Goal: Complete application form: Complete application form

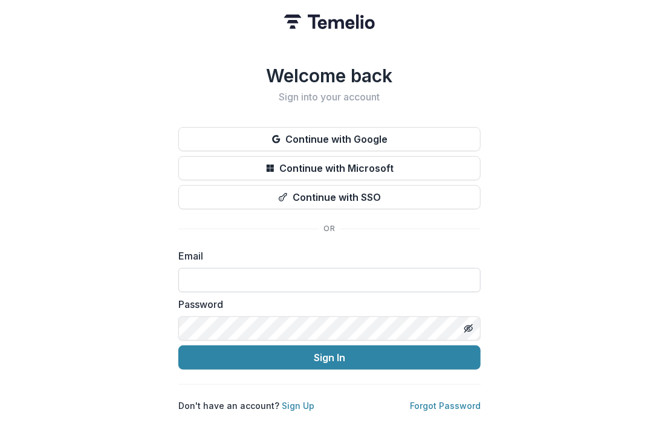
click at [207, 268] on input at bounding box center [329, 280] width 302 height 24
click at [230, 280] on input at bounding box center [329, 280] width 302 height 24
type input "**********"
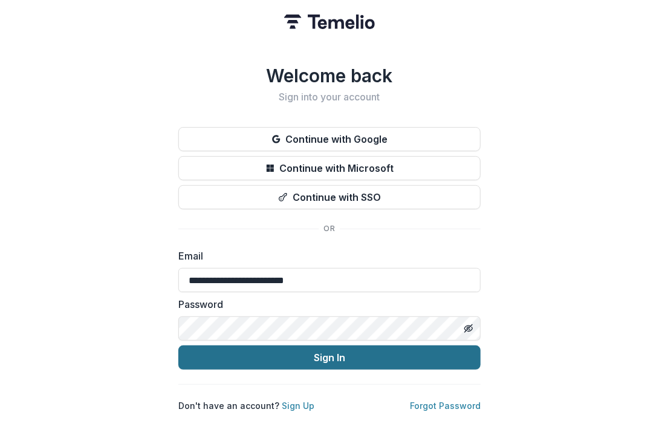
click at [317, 352] on button "Sign In" at bounding box center [329, 357] width 302 height 24
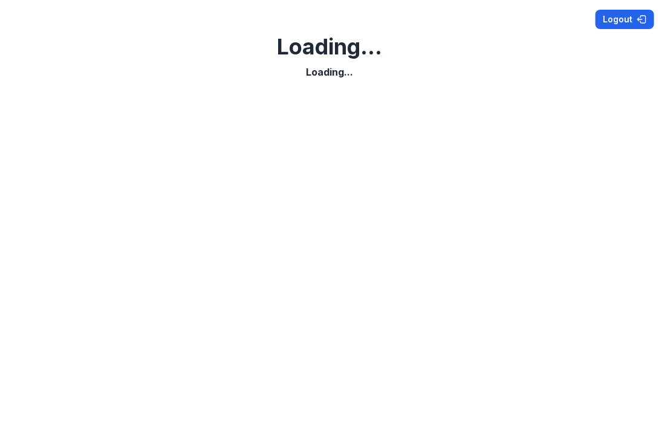
click at [614, 15] on button "Logout" at bounding box center [624, 19] width 59 height 19
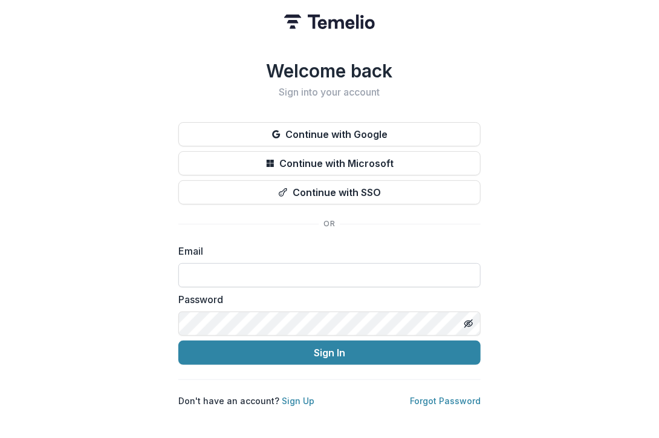
click at [218, 268] on input at bounding box center [329, 275] width 302 height 24
type input "**********"
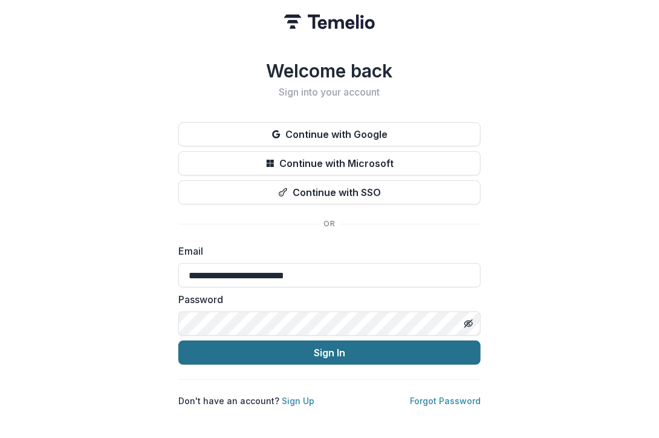
click at [324, 348] on button "Sign In" at bounding box center [329, 352] width 302 height 24
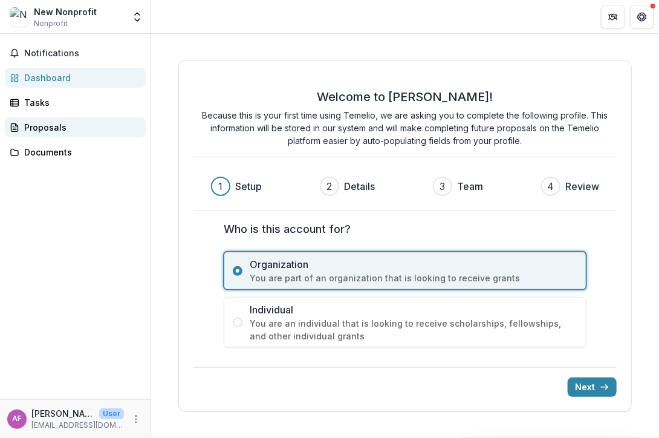
click at [48, 124] on div "Proposals" at bounding box center [80, 127] width 112 height 13
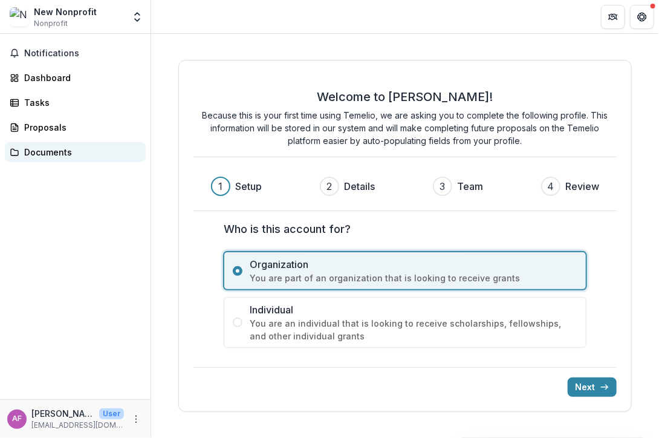
click at [44, 150] on div "Documents" at bounding box center [80, 152] width 112 height 13
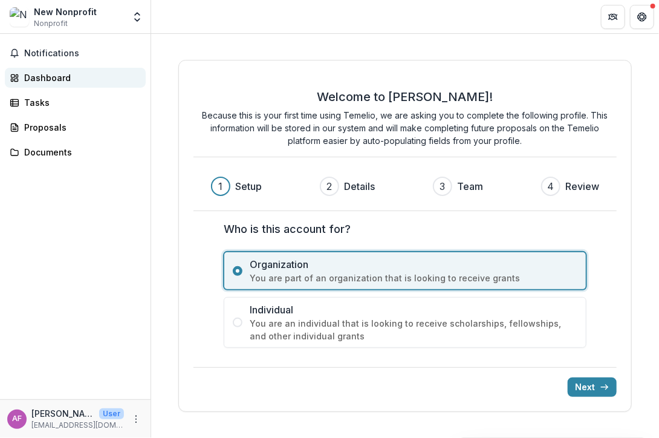
click at [41, 76] on div "Dashboard" at bounding box center [80, 77] width 112 height 13
click at [587, 386] on button "Next" at bounding box center [592, 386] width 49 height 19
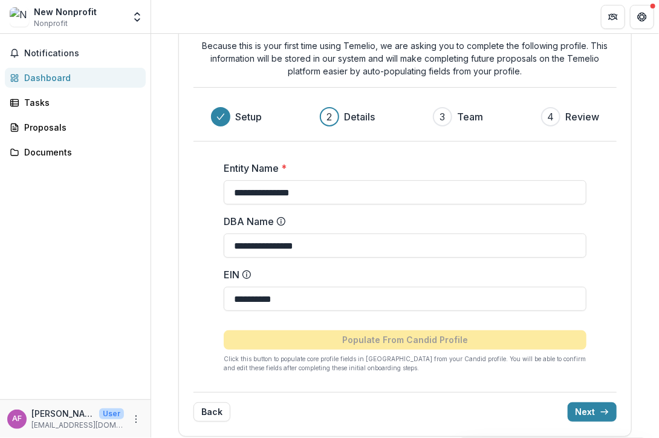
scroll to position [60, 0]
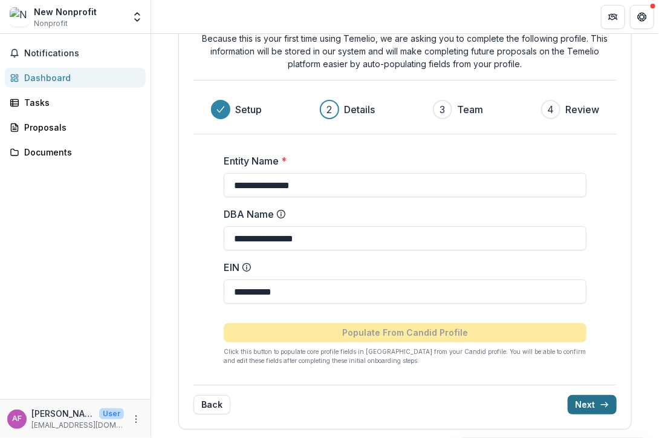
click at [590, 404] on button "Next" at bounding box center [592, 404] width 49 height 19
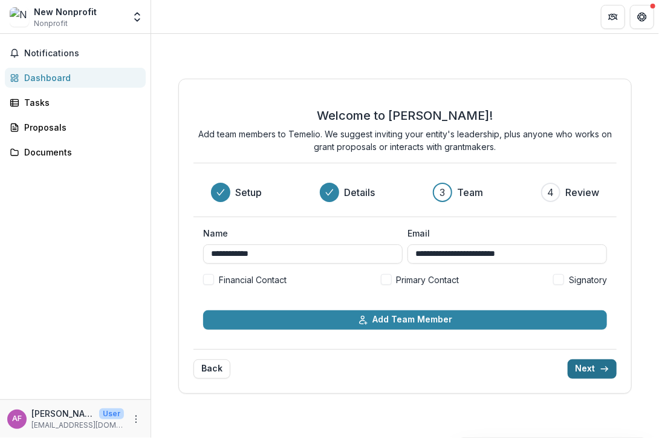
scroll to position [0, 0]
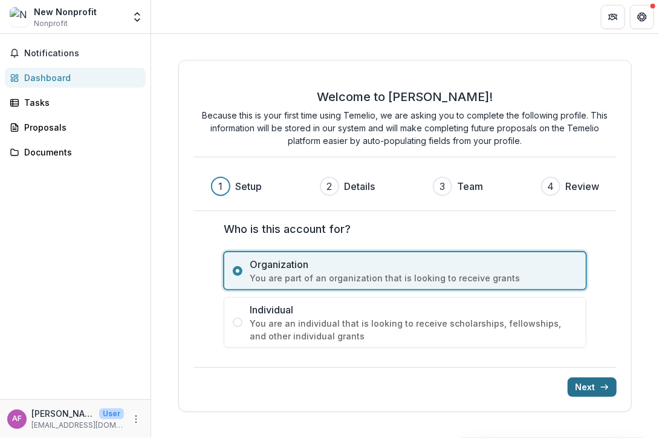
click at [593, 380] on button "Next" at bounding box center [592, 386] width 49 height 19
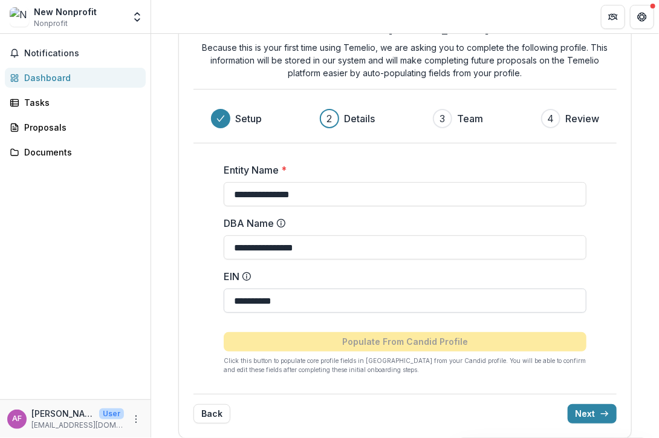
scroll to position [60, 0]
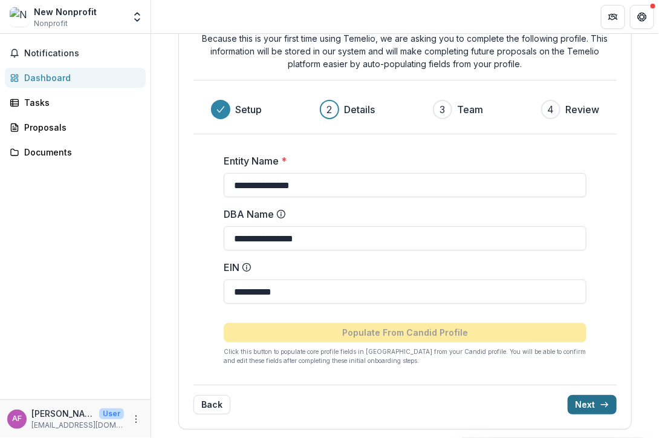
click at [575, 401] on button "Next" at bounding box center [592, 404] width 49 height 19
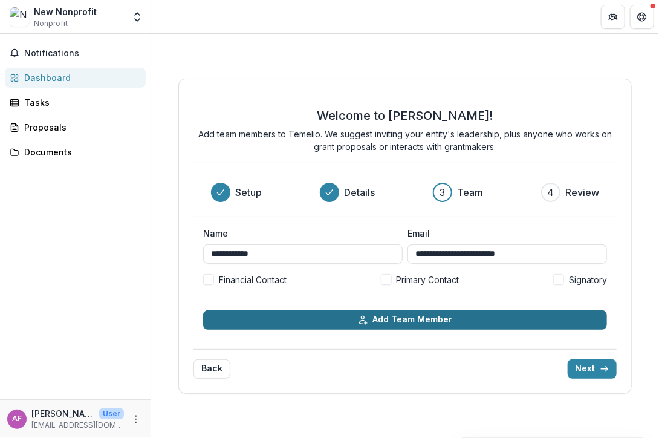
click at [406, 323] on button "Add Team Member" at bounding box center [405, 319] width 404 height 19
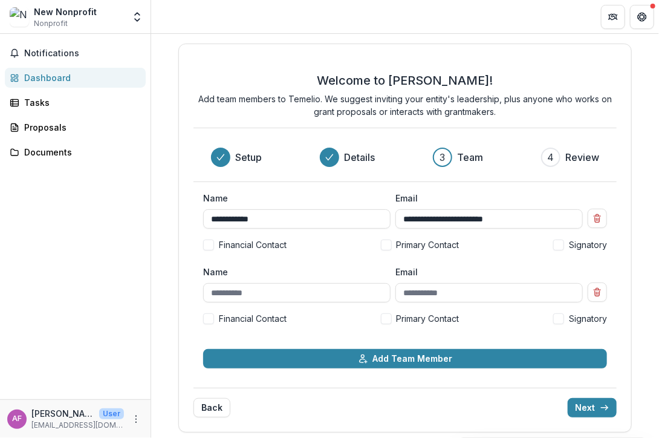
click at [386, 241] on span at bounding box center [386, 244] width 11 height 11
click at [235, 297] on input "Name" at bounding box center [296, 292] width 187 height 19
type input "**********"
drag, startPoint x: 558, startPoint y: 316, endPoint x: 488, endPoint y: 340, distance: 74.0
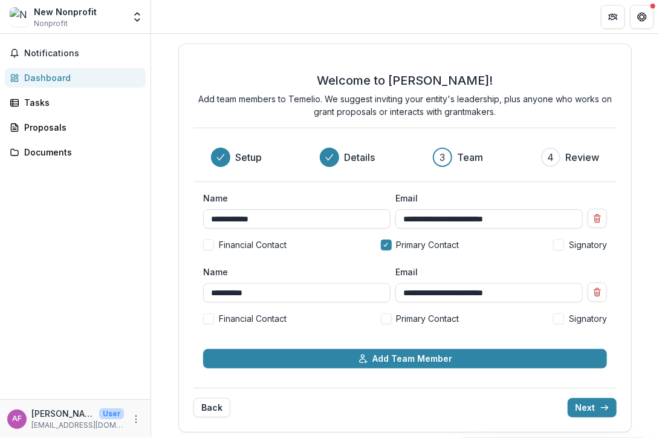
click at [558, 314] on span at bounding box center [558, 318] width 11 height 11
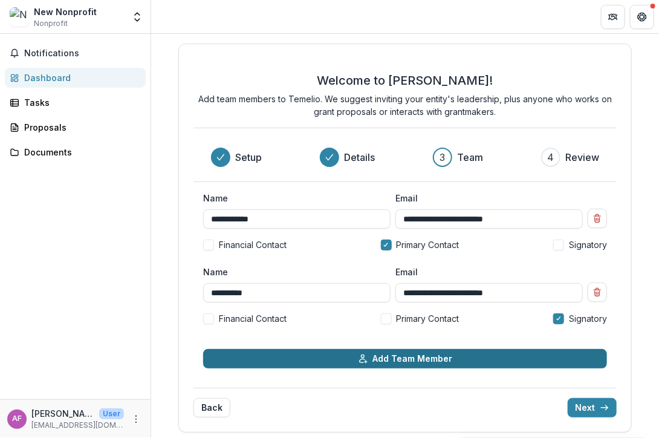
click at [431, 357] on button "Add Team Member" at bounding box center [405, 358] width 404 height 19
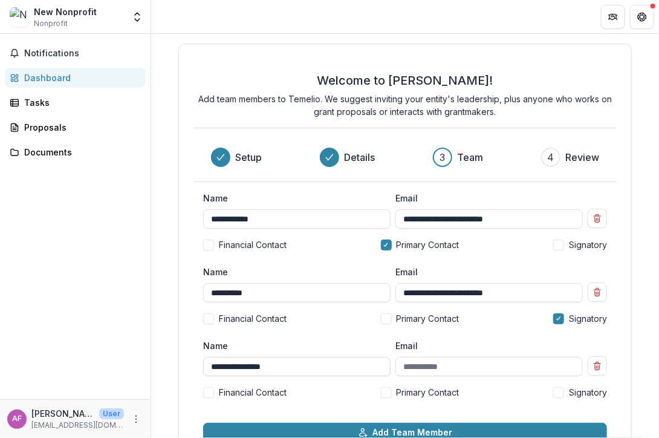
type input "**********"
click at [206, 389] on span at bounding box center [208, 392] width 11 height 11
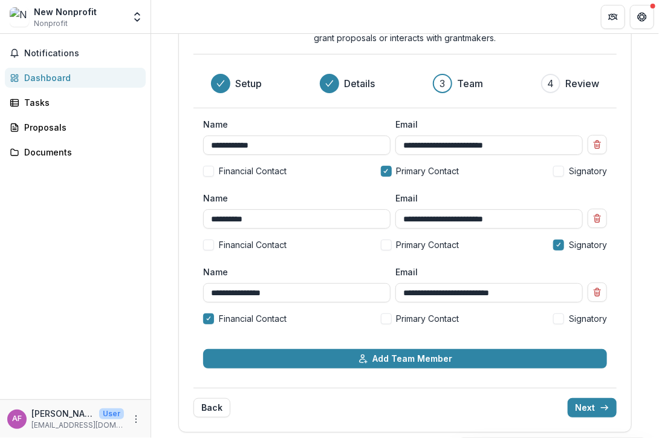
scroll to position [77, 0]
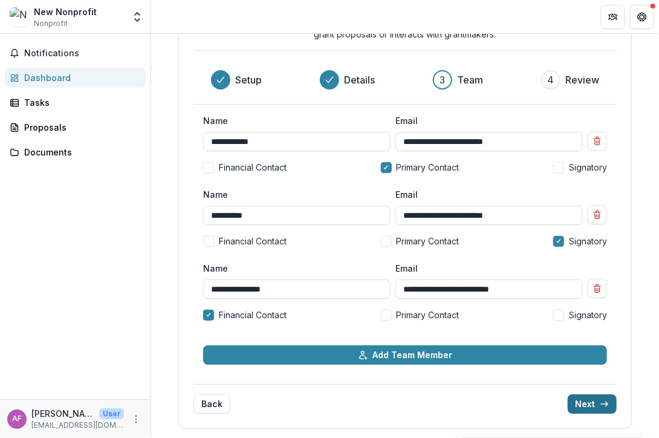
click at [587, 403] on button "Next" at bounding box center [592, 403] width 49 height 19
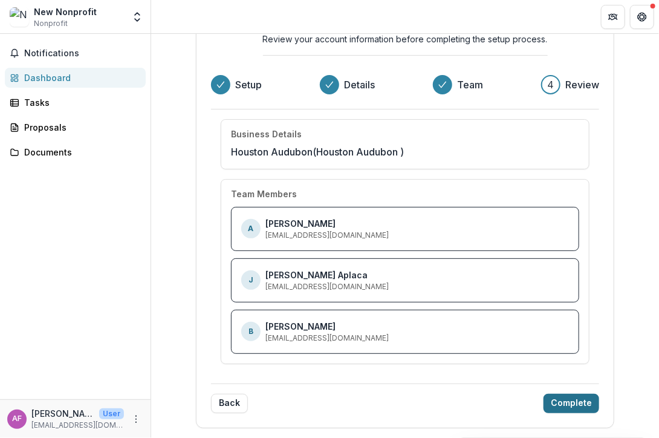
scroll to position [58, 0]
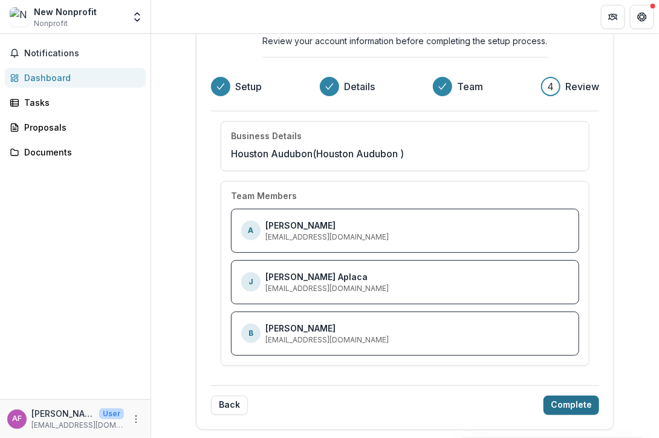
click at [564, 402] on button "Complete" at bounding box center [571, 404] width 56 height 19
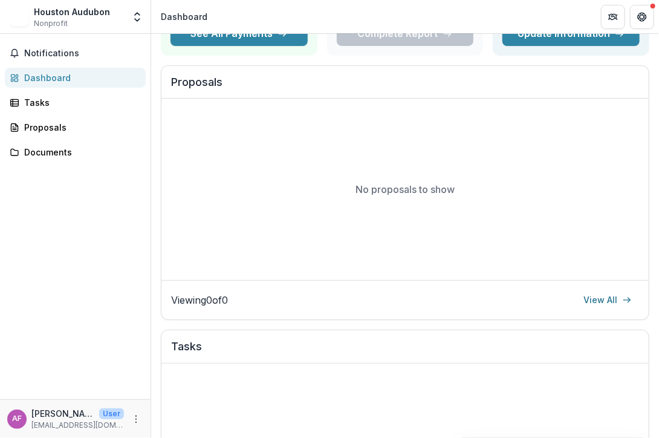
scroll to position [0, 0]
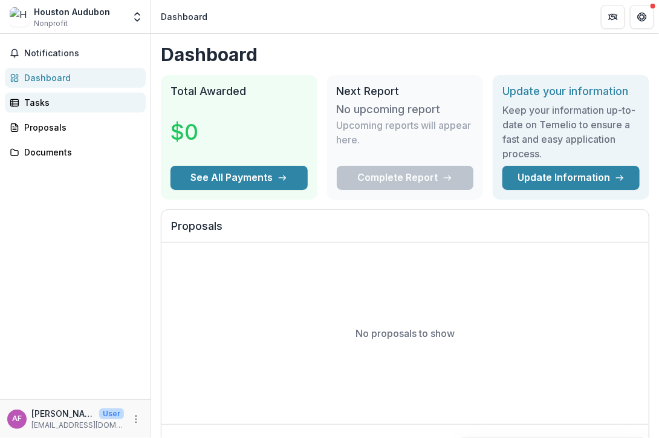
click at [36, 104] on div "Tasks" at bounding box center [80, 102] width 112 height 13
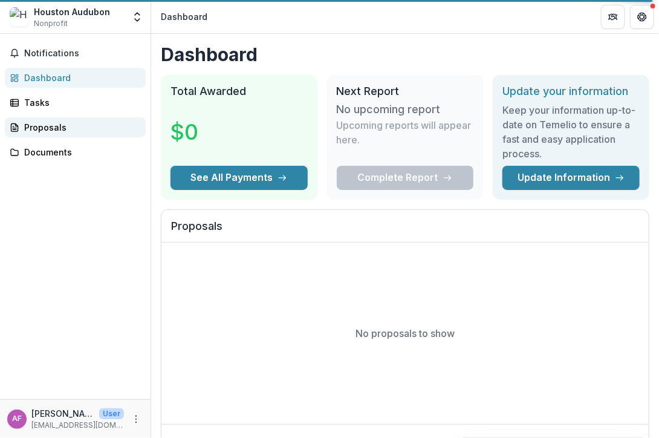
click at [39, 123] on div "Proposals" at bounding box center [80, 127] width 112 height 13
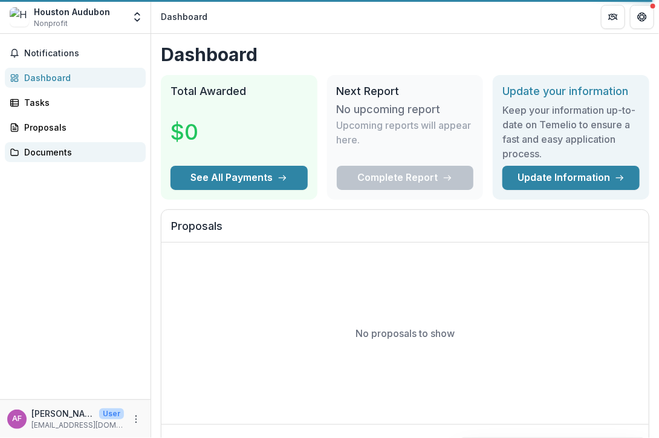
click at [39, 150] on div "Documents" at bounding box center [80, 152] width 112 height 13
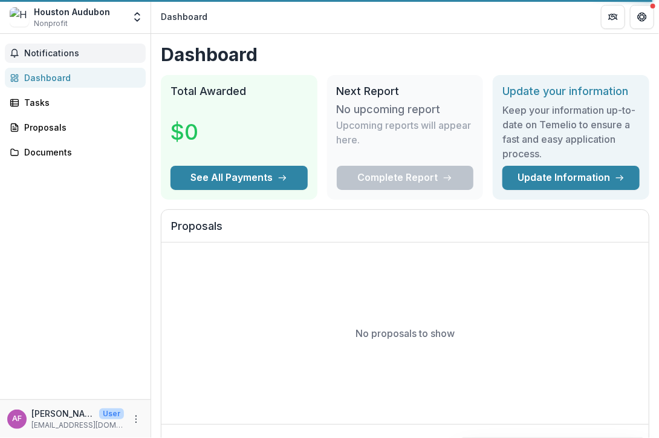
click at [50, 53] on span "Notifications" at bounding box center [82, 53] width 117 height 10
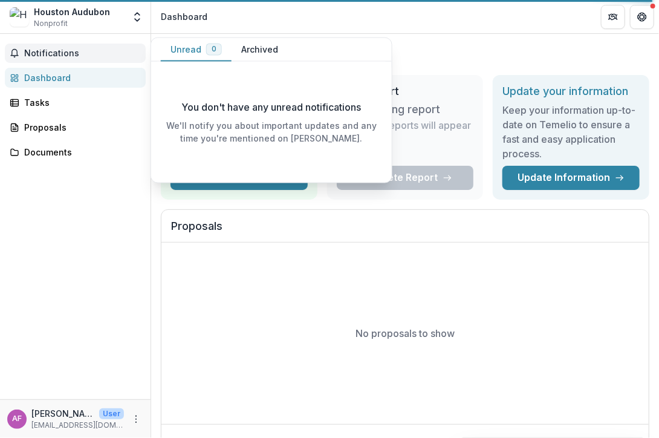
click at [50, 53] on span "Notifications" at bounding box center [82, 53] width 117 height 10
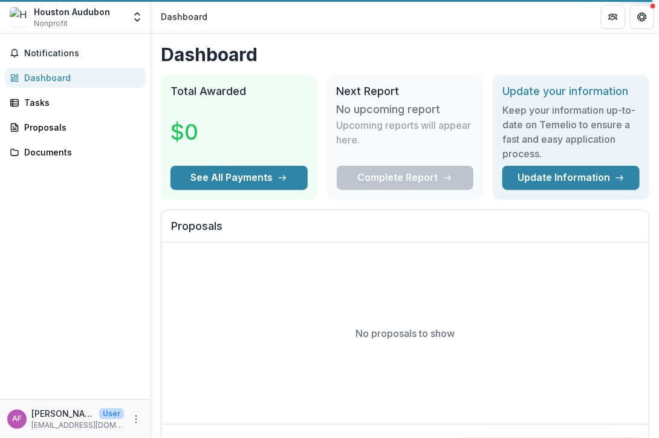
click at [40, 73] on div "Dashboard" at bounding box center [80, 77] width 112 height 13
click at [581, 183] on link "Update Information" at bounding box center [570, 178] width 137 height 24
click at [555, 176] on link "Update Information" at bounding box center [570, 178] width 137 height 24
click at [141, 22] on icon "Open entity switcher" at bounding box center [137, 17] width 12 height 12
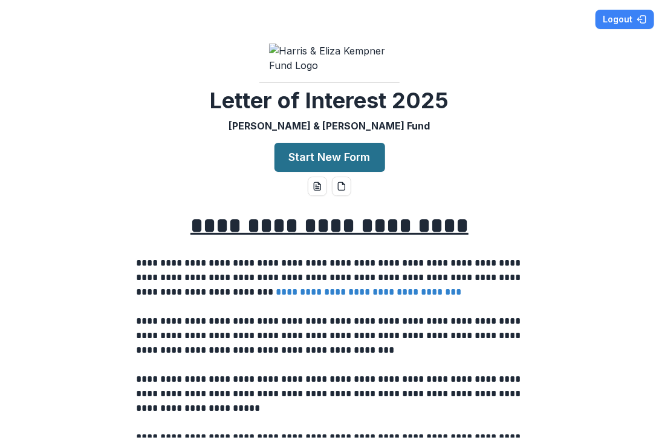
click at [332, 167] on button "Start New Form" at bounding box center [329, 157] width 111 height 29
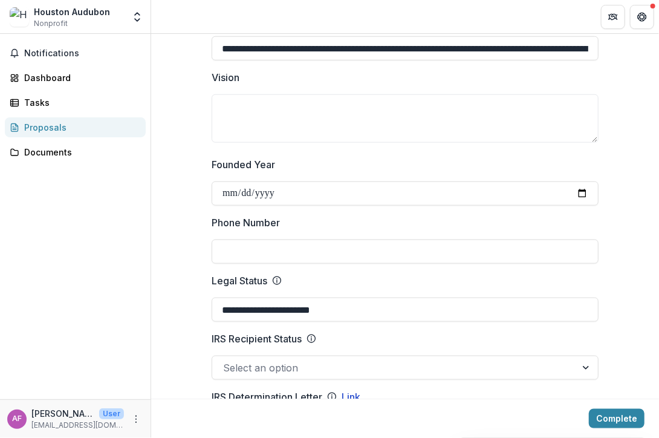
scroll to position [423, 0]
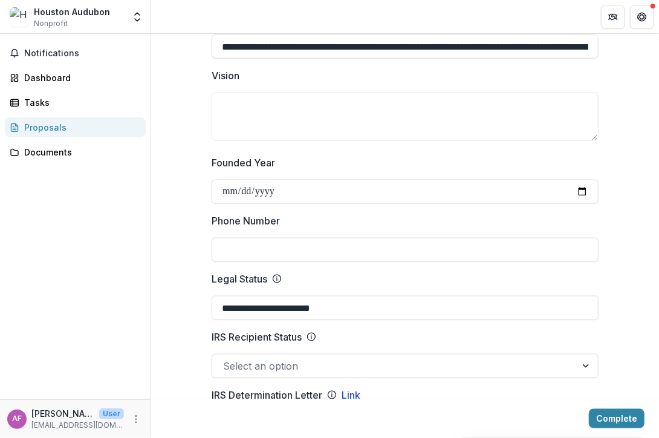
click at [268, 249] on input "Phone Number" at bounding box center [405, 250] width 387 height 24
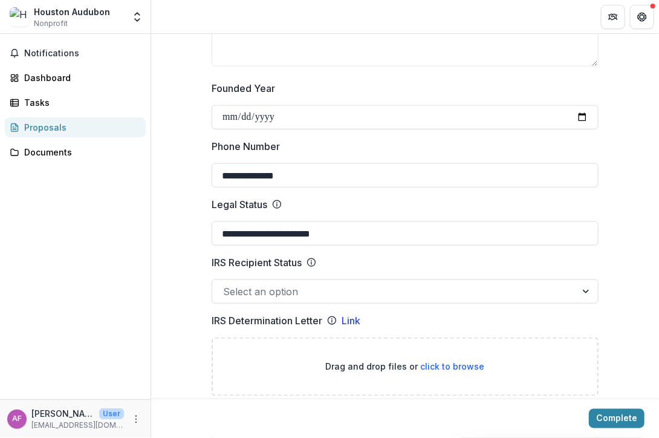
scroll to position [544, 0]
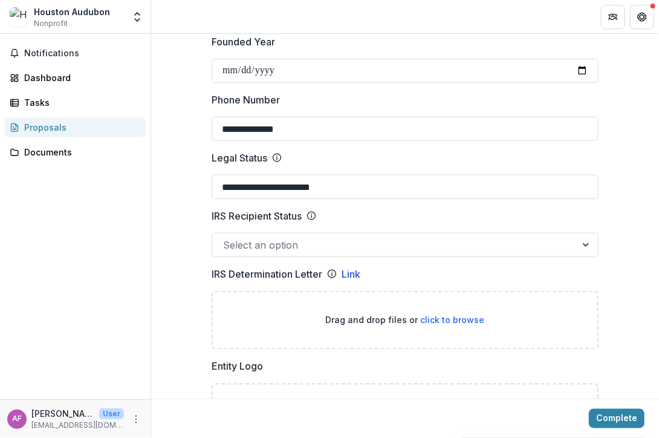
type input "**********"
click at [329, 244] on div at bounding box center [394, 244] width 342 height 17
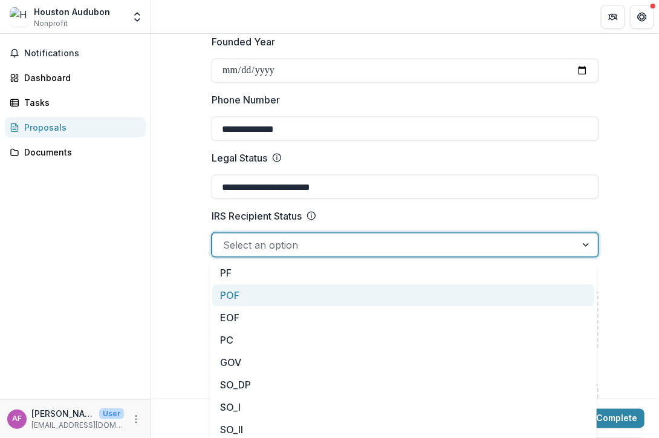
click at [321, 297] on div "POF" at bounding box center [403, 295] width 382 height 22
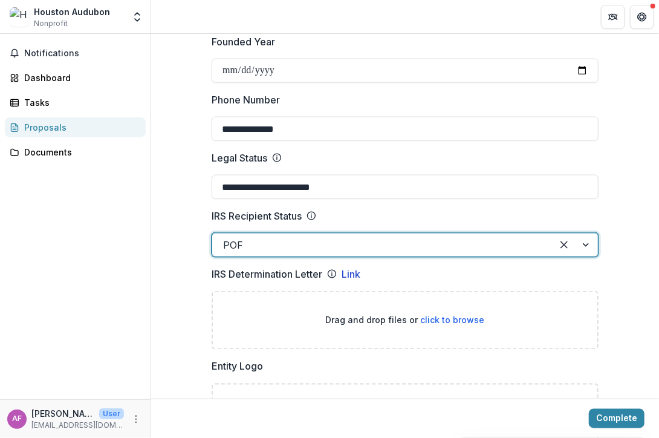
click at [452, 320] on span "click to browse" at bounding box center [453, 320] width 64 height 10
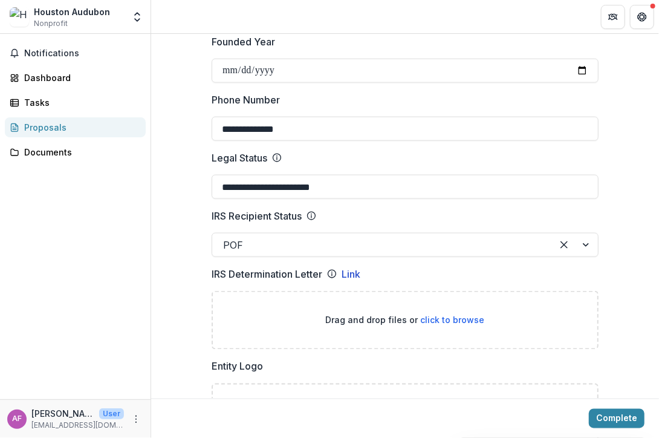
type input "**********"
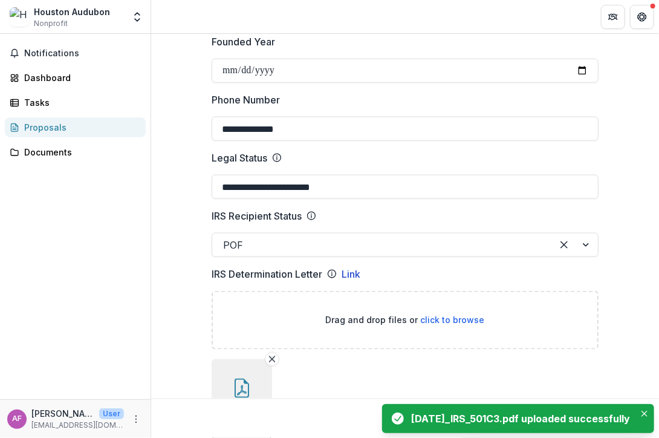
click at [583, 246] on div at bounding box center [575, 244] width 46 height 23
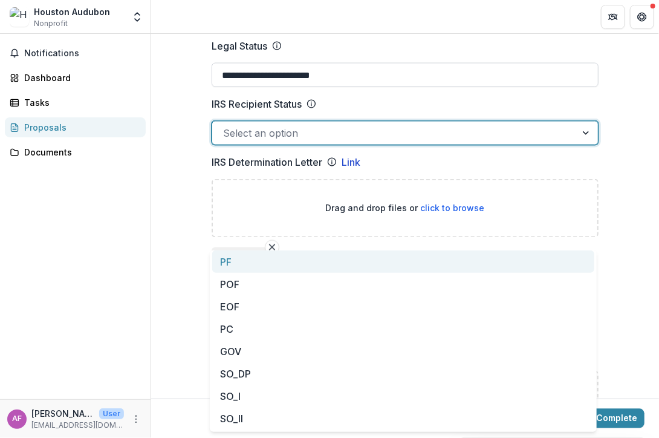
scroll to position [665, 0]
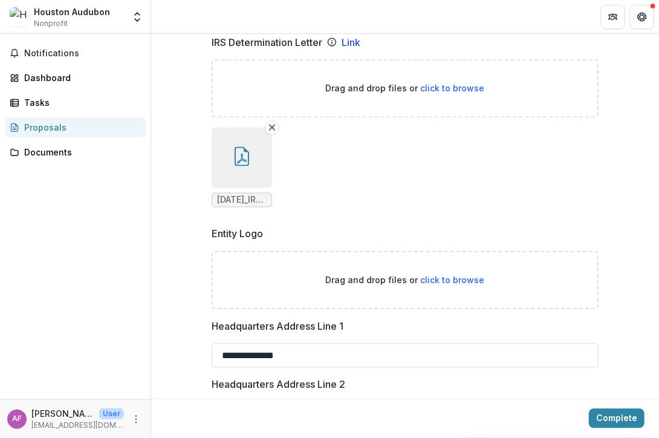
scroll to position [786, 0]
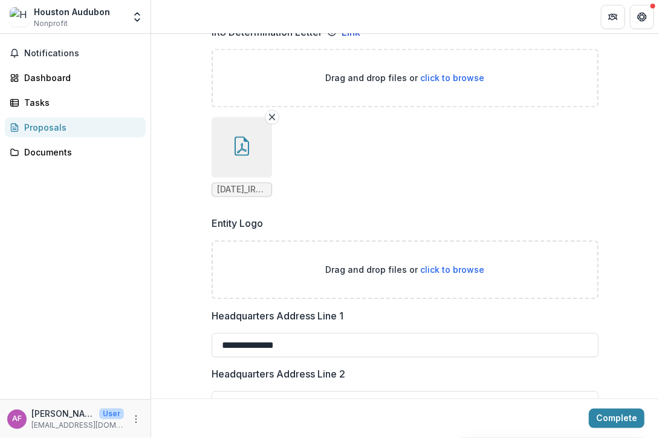
click at [447, 265] on span "click to browse" at bounding box center [453, 270] width 64 height 10
type input "**********"
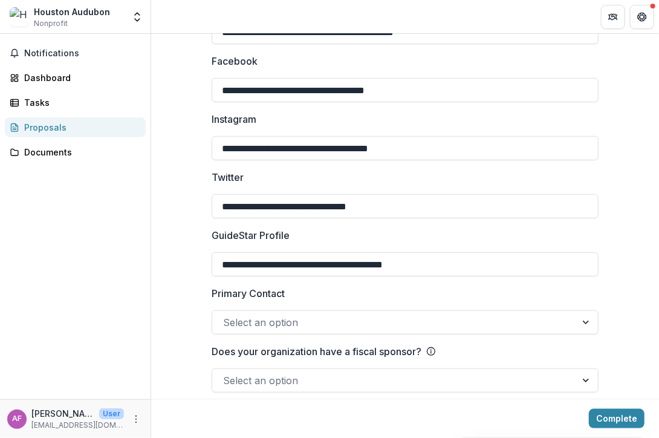
scroll to position [1906, 0]
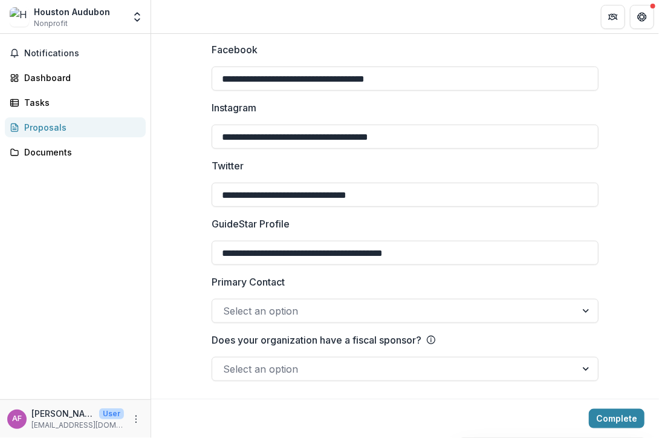
click at [584, 308] on div at bounding box center [587, 310] width 22 height 23
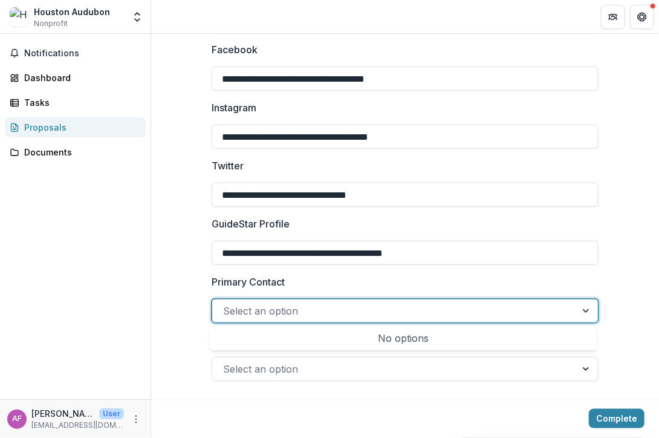
click at [584, 308] on div at bounding box center [587, 310] width 22 height 23
click at [574, 372] on div "Select an option" at bounding box center [394, 368] width 364 height 19
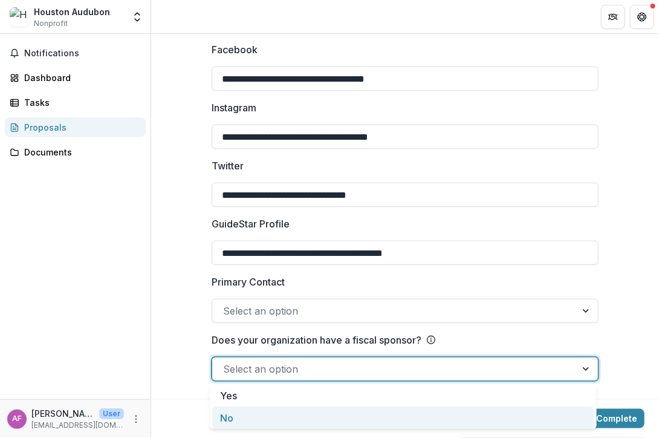
click at [540, 413] on div "No" at bounding box center [403, 417] width 382 height 22
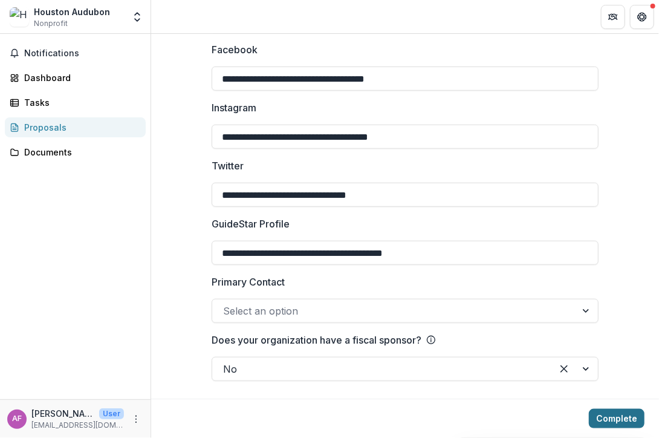
click at [604, 419] on button "Complete" at bounding box center [617, 418] width 56 height 19
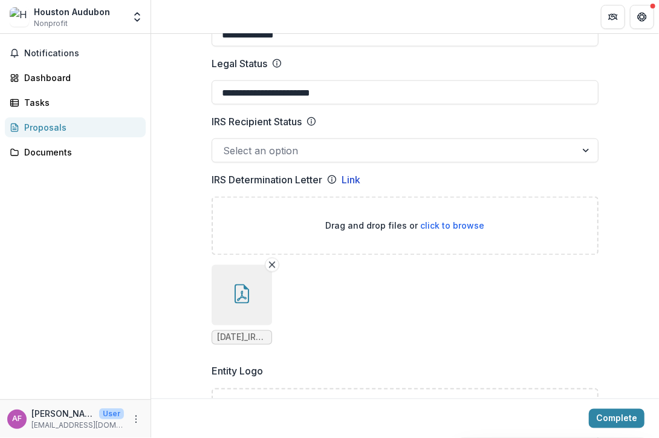
scroll to position [636, 0]
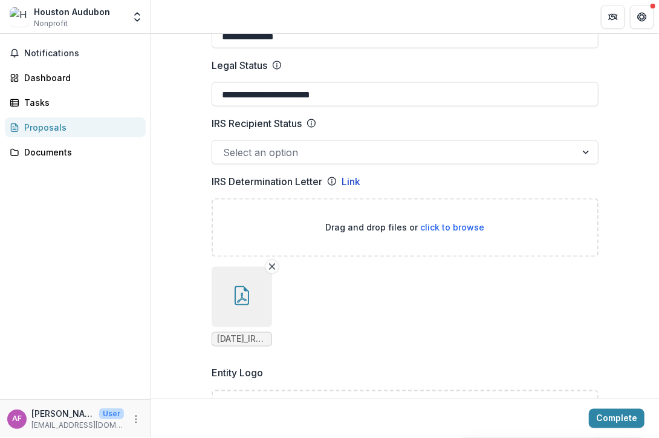
click at [580, 152] on div at bounding box center [587, 152] width 22 height 23
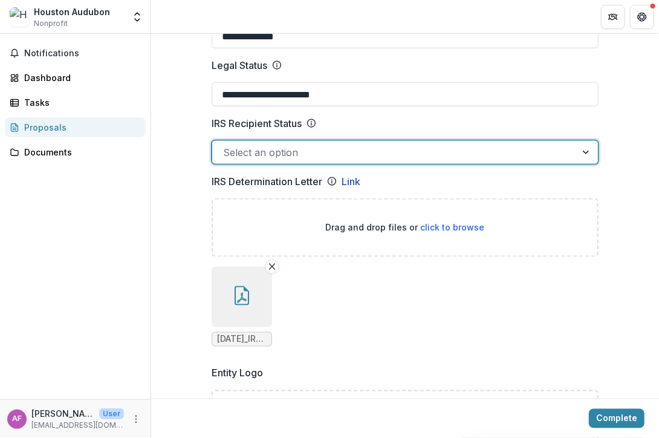
click at [580, 152] on div at bounding box center [587, 152] width 22 height 23
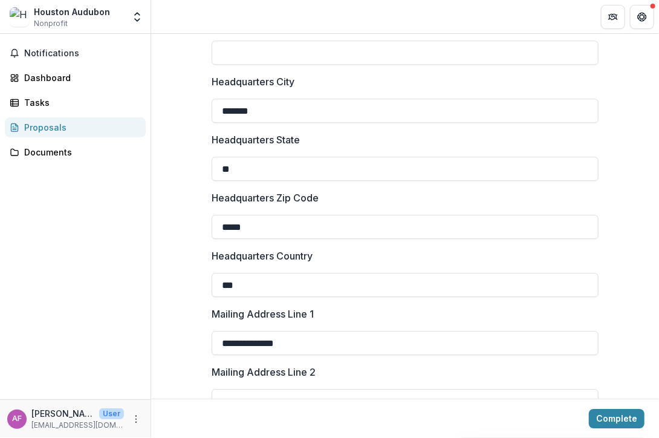
scroll to position [1543, 0]
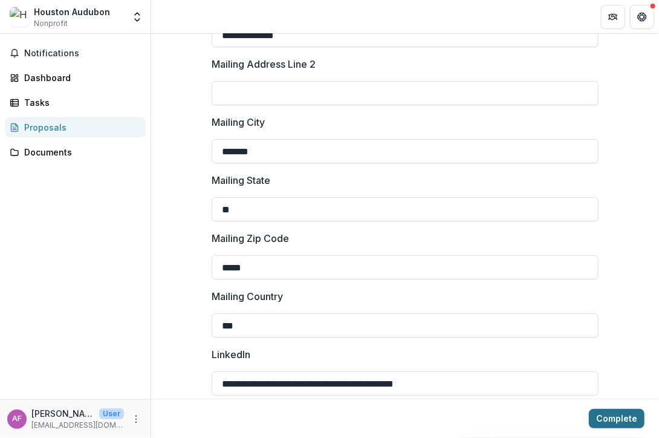
click at [612, 416] on button "Complete" at bounding box center [617, 418] width 56 height 19
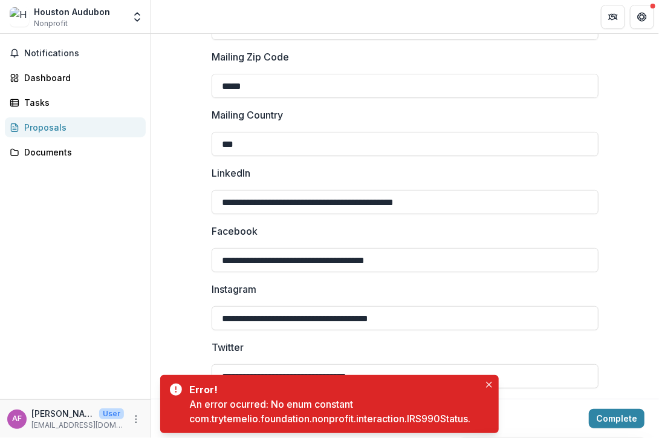
scroll to position [1906, 0]
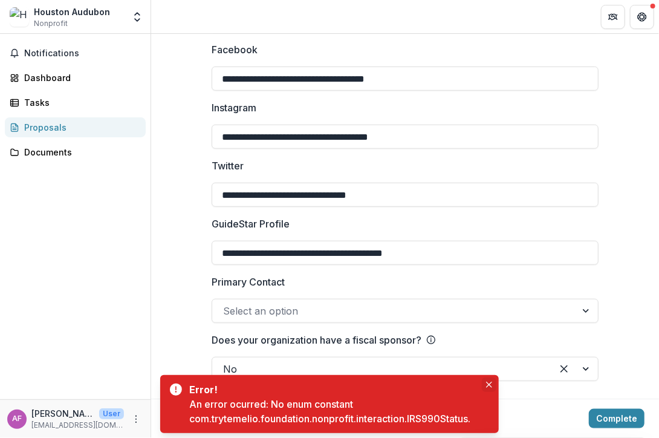
click at [485, 381] on button "Close" at bounding box center [489, 384] width 15 height 15
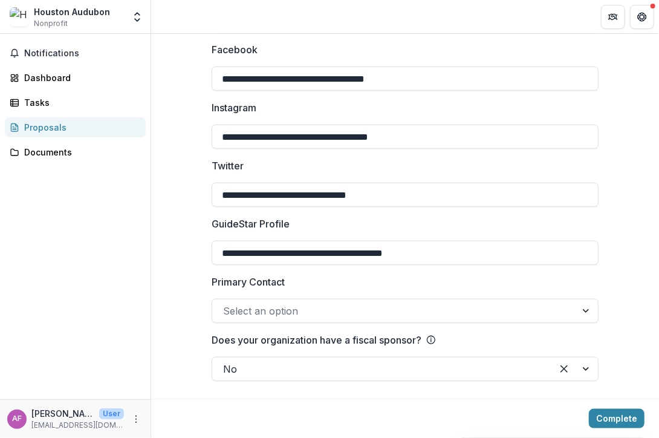
click at [583, 310] on div at bounding box center [587, 310] width 22 height 23
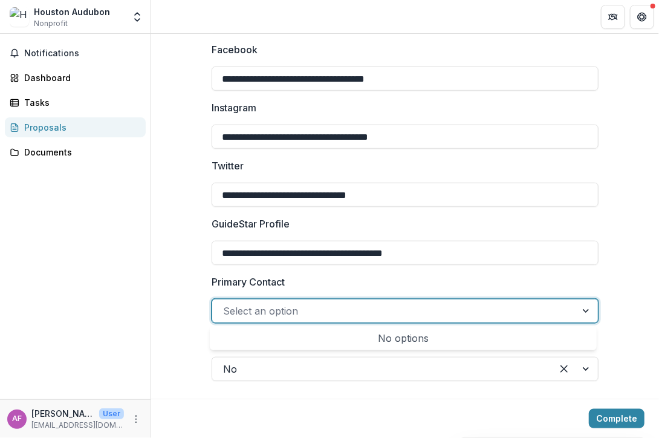
click at [583, 310] on div at bounding box center [587, 310] width 22 height 23
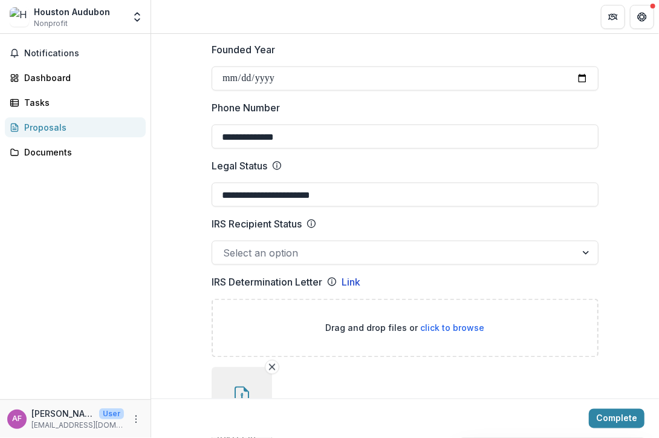
scroll to position [544, 0]
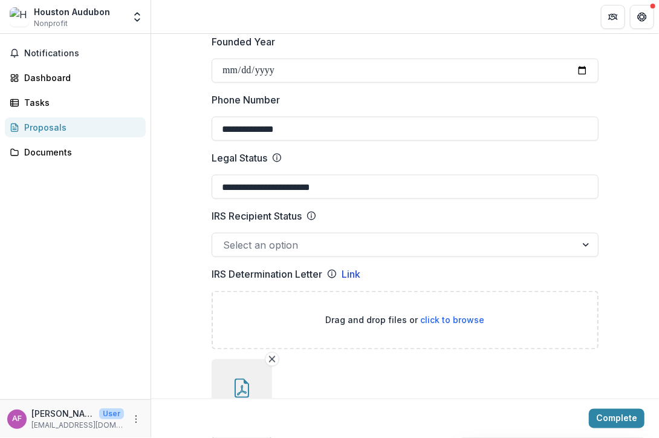
click at [253, 247] on div at bounding box center [394, 244] width 342 height 17
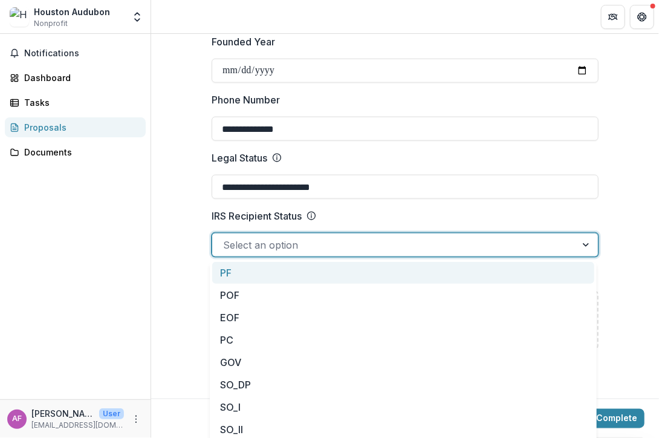
click at [250, 276] on div "PF" at bounding box center [403, 273] width 382 height 22
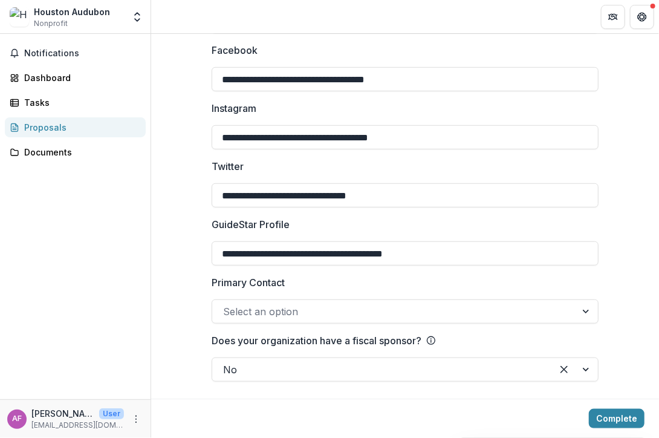
scroll to position [1906, 0]
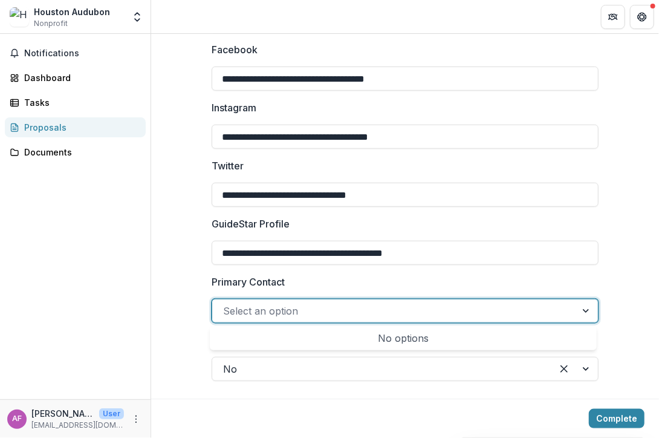
click at [346, 312] on div at bounding box center [394, 310] width 342 height 17
click at [616, 417] on button "Complete" at bounding box center [617, 418] width 56 height 19
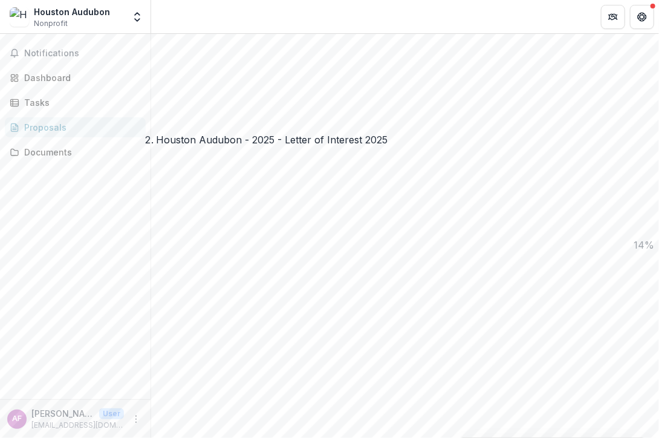
scroll to position [484, 0]
type input "**********"
type input "*"
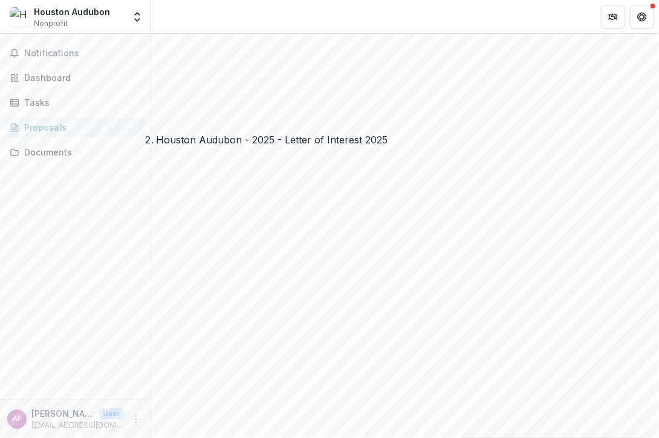
type input "**********"
type input "*******"
type input "**"
type input "*****"
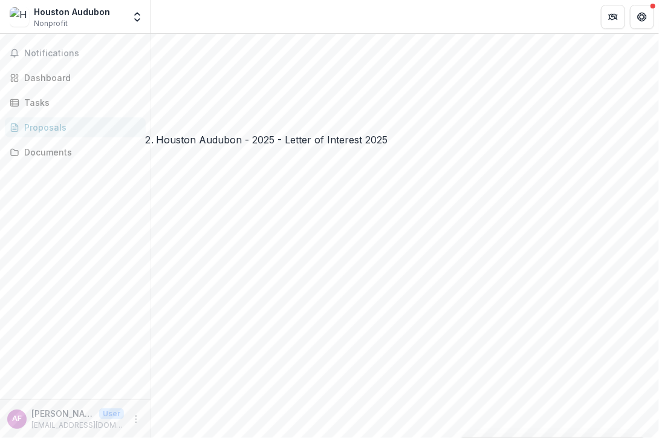
type input "**********"
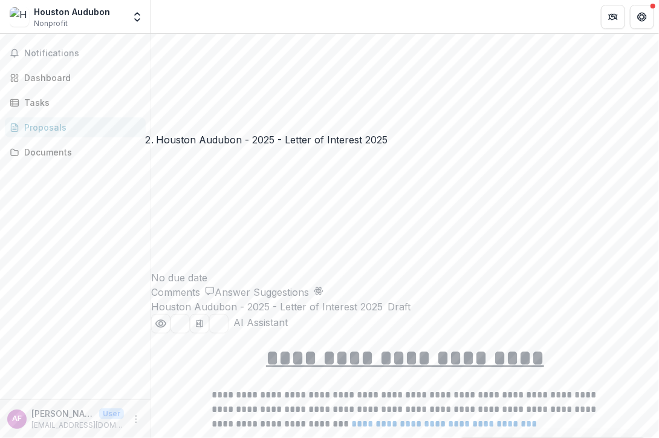
scroll to position [1198, 0]
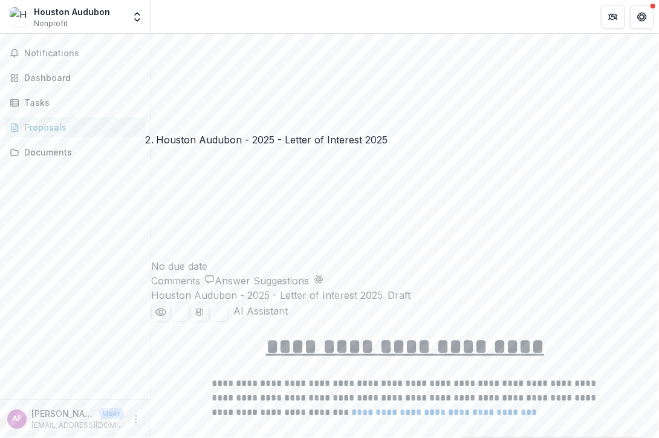
type input "*****"
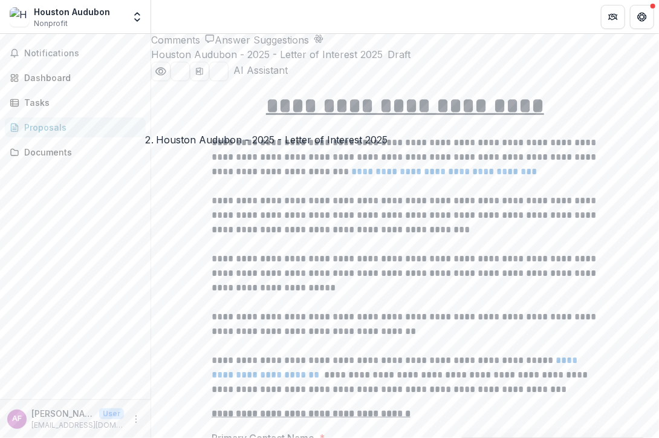
scroll to position [1440, 0]
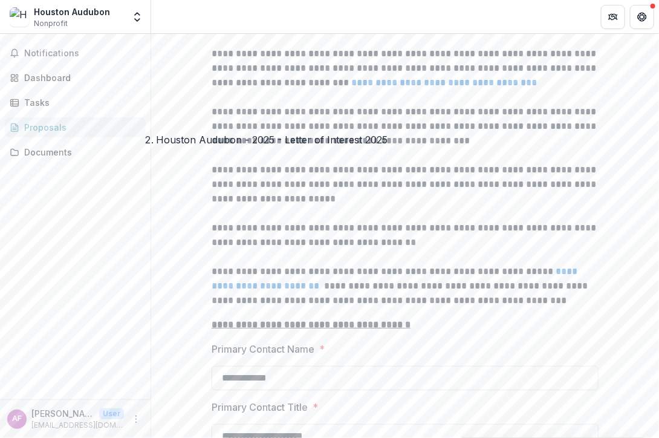
scroll to position [1561, 0]
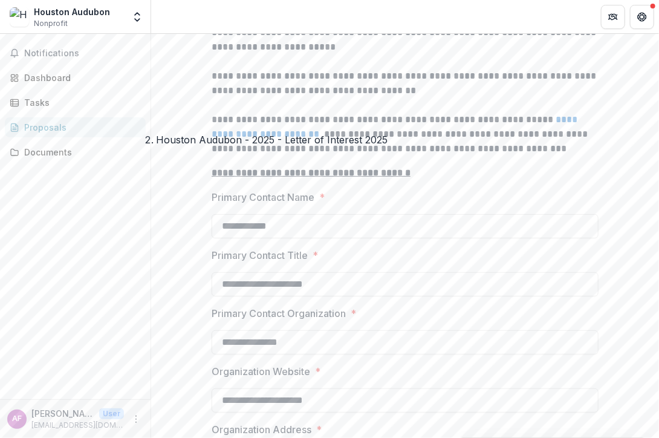
scroll to position [1681, 0]
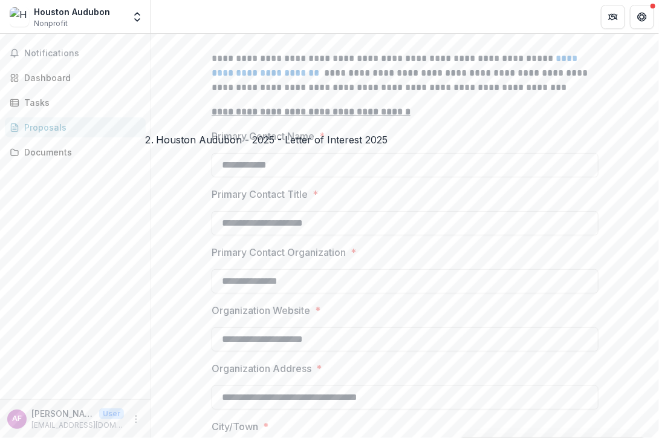
scroll to position [1742, 0]
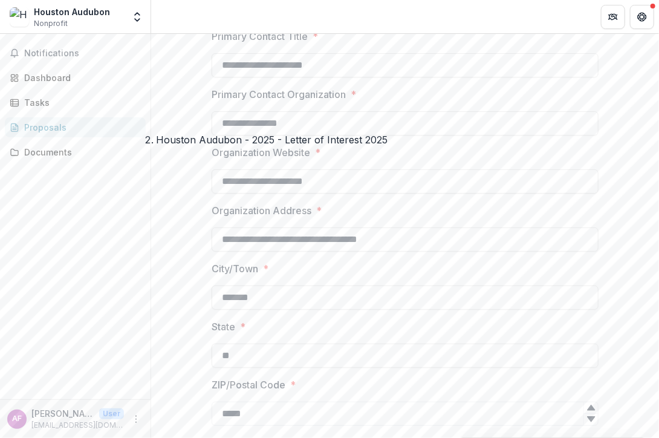
scroll to position [1923, 0]
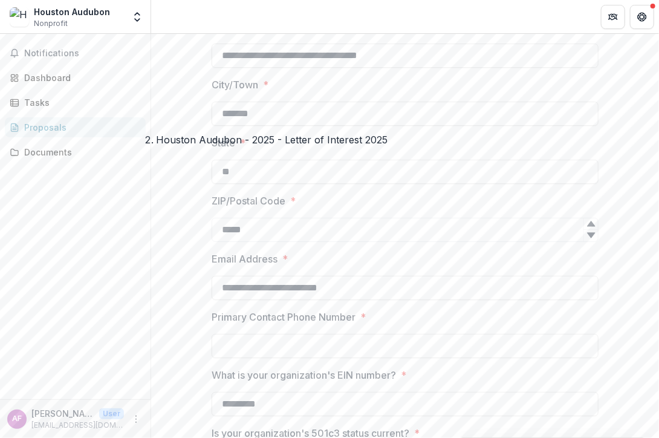
scroll to position [2104, 0]
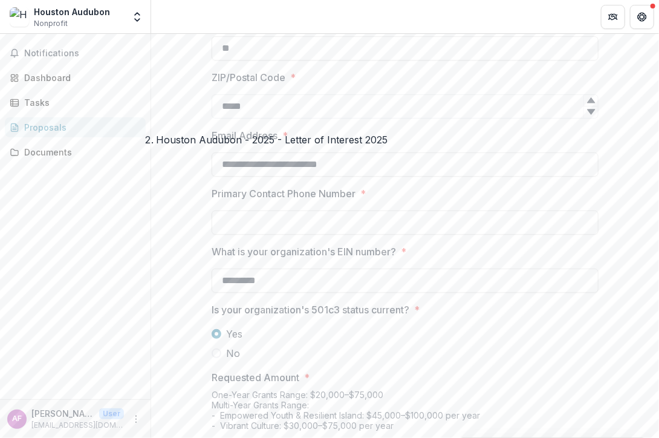
scroll to position [2225, 0]
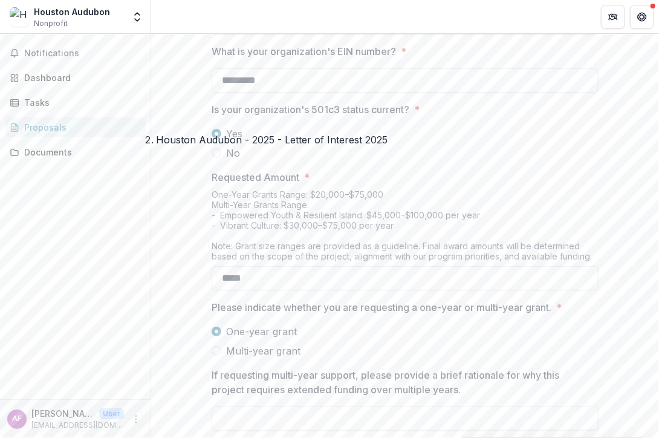
scroll to position [2467, 0]
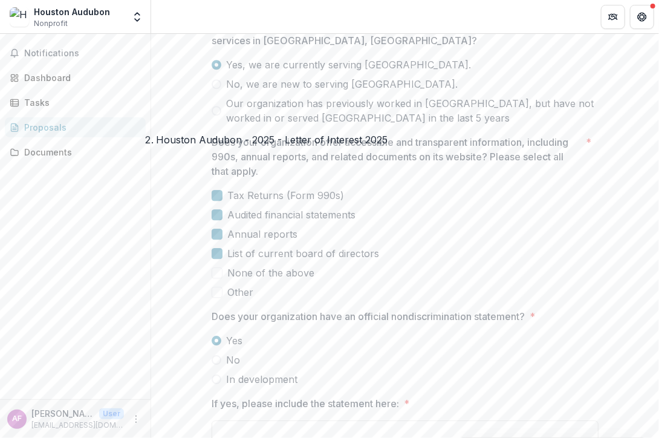
scroll to position [2830, 0]
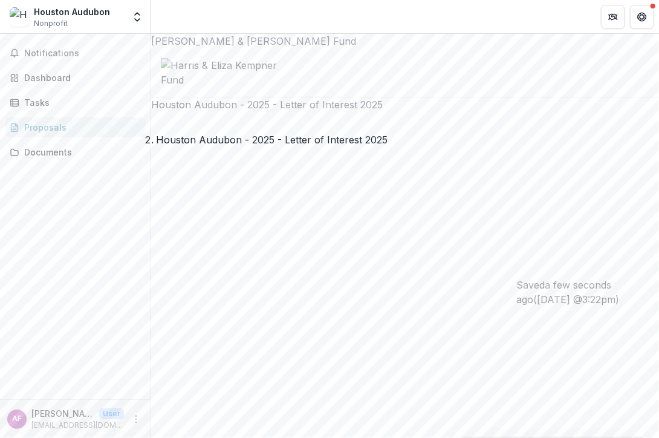
scroll to position [0, 0]
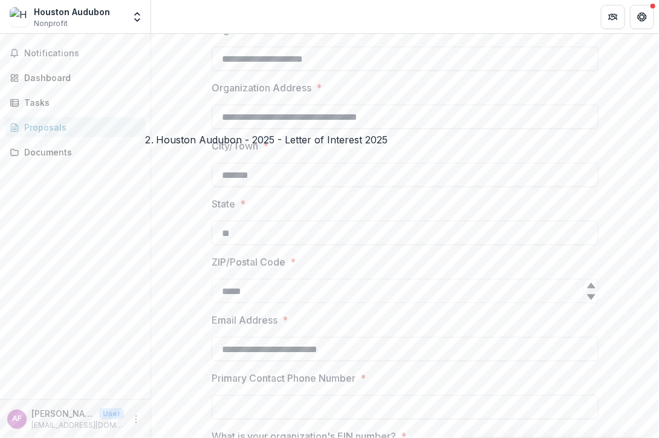
scroll to position [2055, 0]
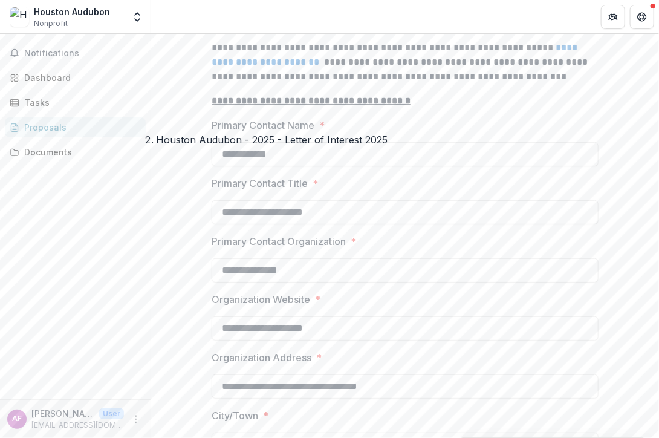
scroll to position [1753, 0]
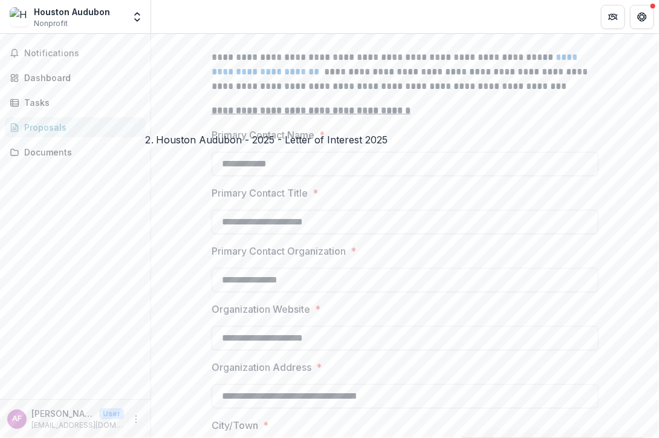
paste input "**********"
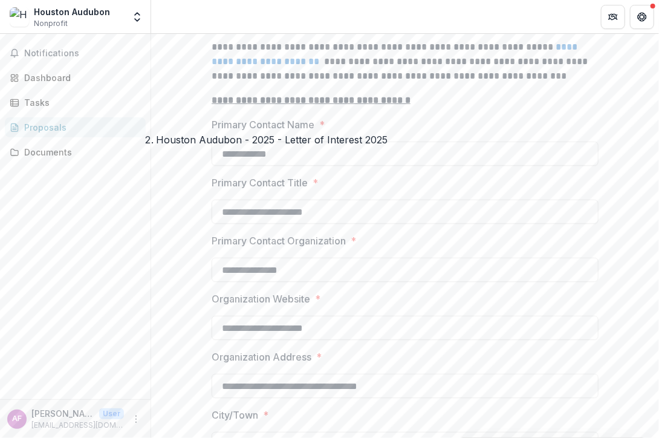
paste input "****"
paste input "**********"
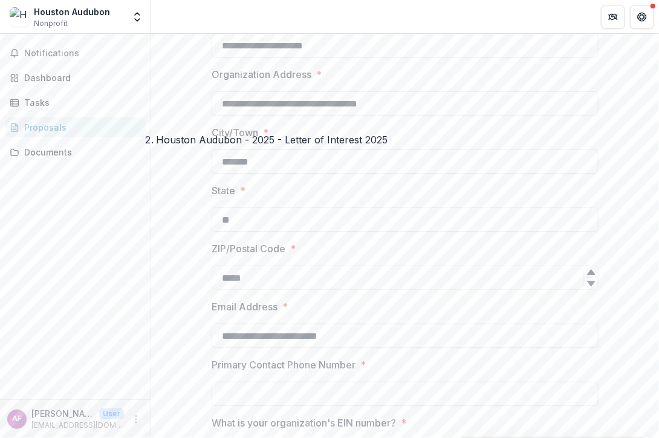
scroll to position [2055, 0]
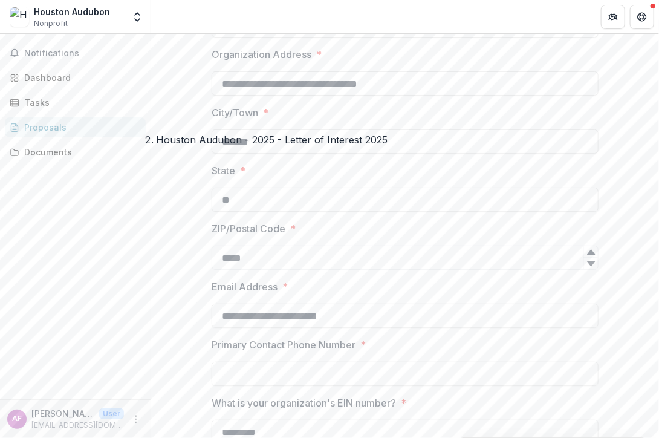
type input "**********"
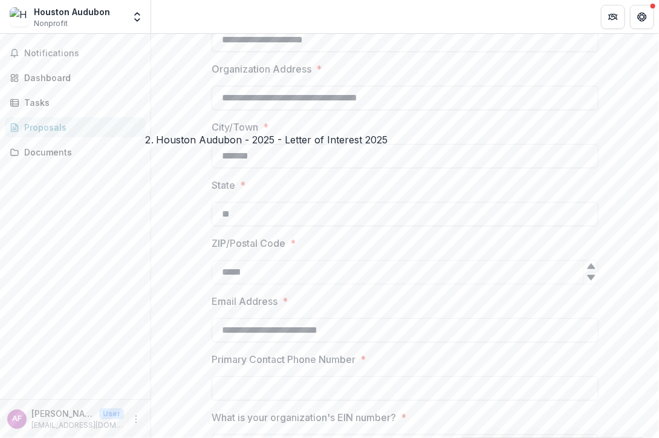
type input "**********"
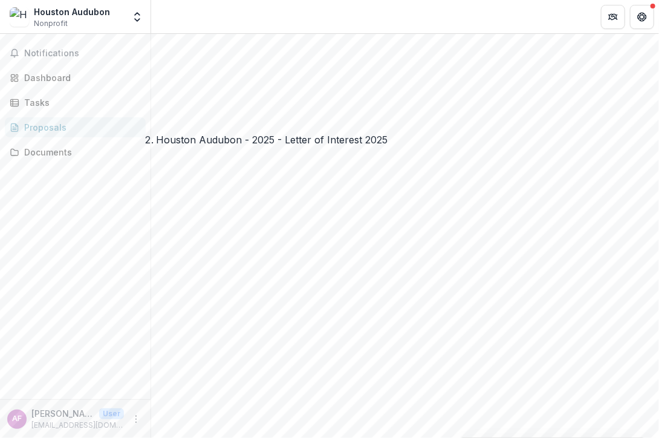
scroll to position [1027, 0]
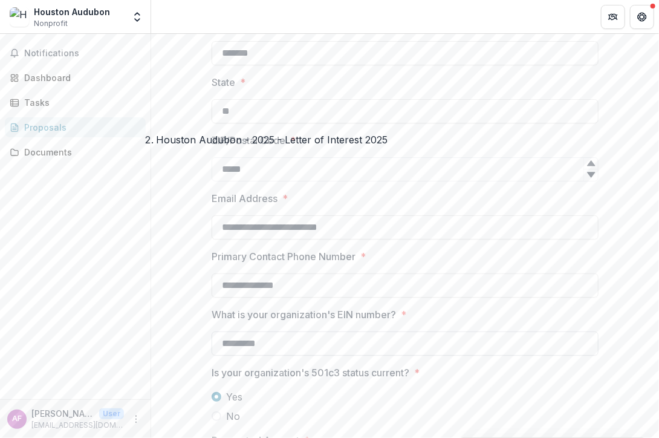
scroll to position [2176, 0]
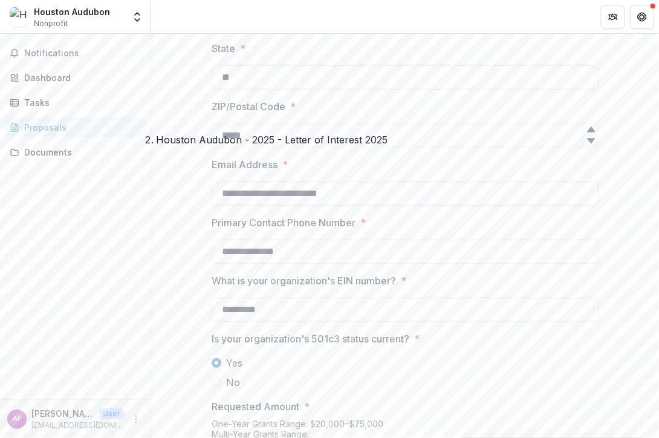
type input "**********"
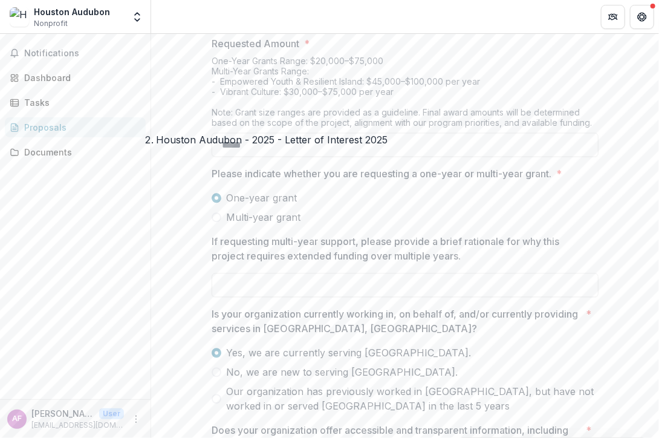
scroll to position [2538, 0]
type input "**********"
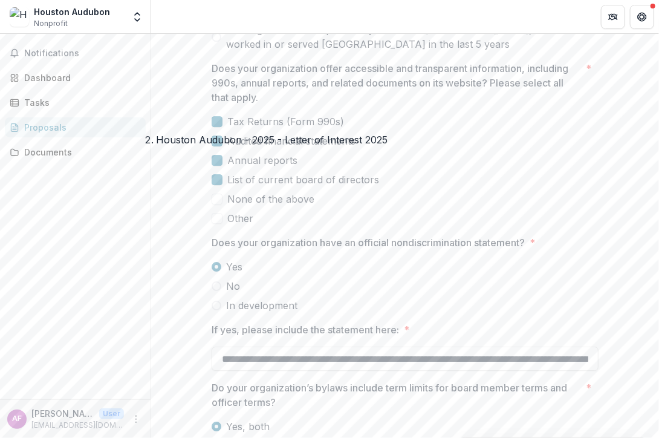
scroll to position [2961, 0]
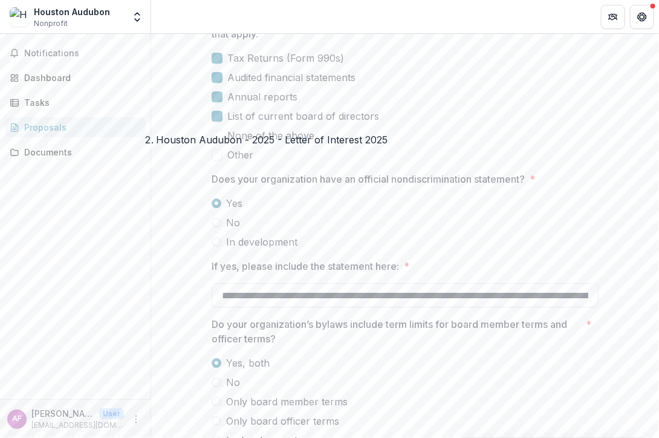
drag, startPoint x: 300, startPoint y: 358, endPoint x: 218, endPoint y: 364, distance: 83.1
drag, startPoint x: 413, startPoint y: 268, endPoint x: 216, endPoint y: 270, distance: 197.0
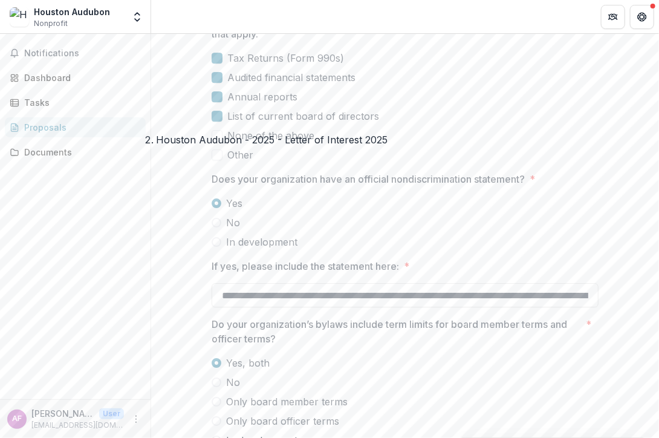
drag, startPoint x: 390, startPoint y: 161, endPoint x: 374, endPoint y: 162, distance: 15.7
drag, startPoint x: 369, startPoint y: 223, endPoint x: 216, endPoint y: 229, distance: 153.0
drag, startPoint x: 387, startPoint y: 280, endPoint x: 245, endPoint y: 251, distance: 144.4
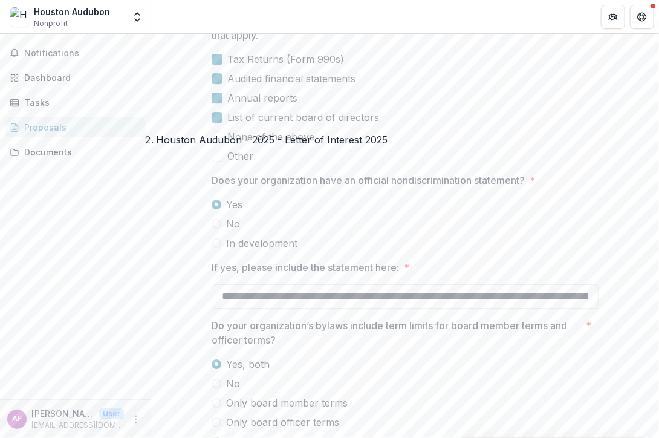
drag, startPoint x: 360, startPoint y: 278, endPoint x: 217, endPoint y: 280, distance: 142.7
drag, startPoint x: 338, startPoint y: 312, endPoint x: 210, endPoint y: 282, distance: 132.1
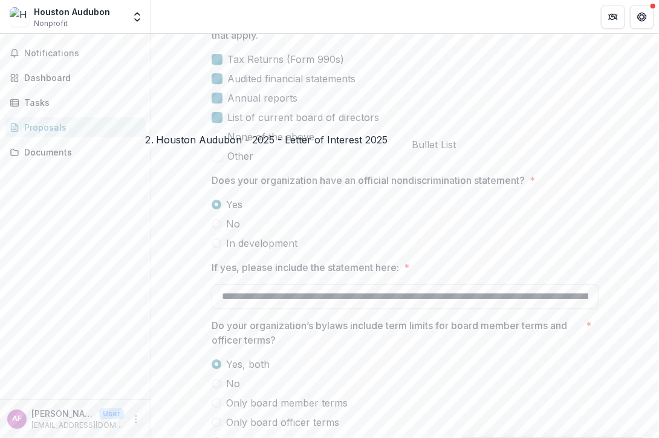
drag, startPoint x: 216, startPoint y: 147, endPoint x: 237, endPoint y: 265, distance: 120.3
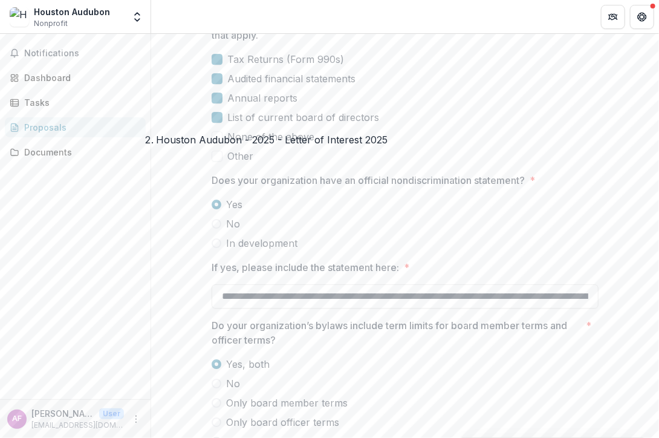
drag, startPoint x: 296, startPoint y: 263, endPoint x: 403, endPoint y: 138, distance: 164.2
drag, startPoint x: 355, startPoint y: 275, endPoint x: 194, endPoint y: 147, distance: 206.1
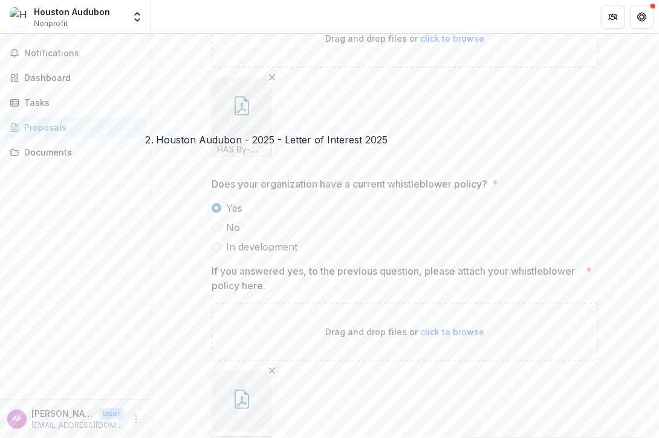
scroll to position [3445, 0]
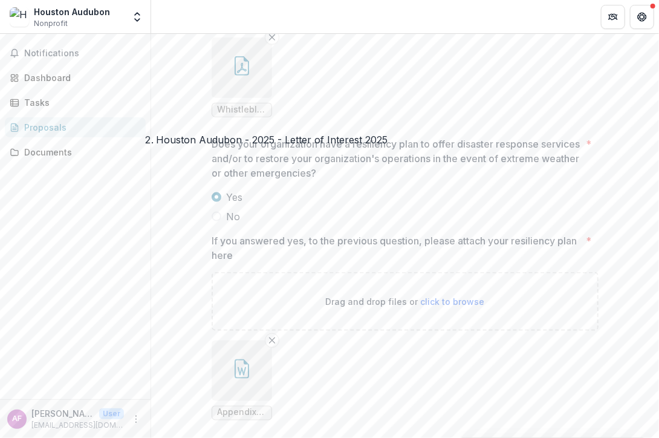
scroll to position [3774, 0]
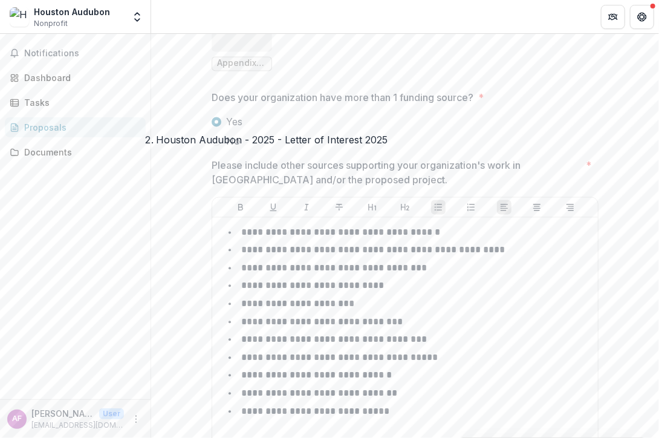
scroll to position [4237, 0]
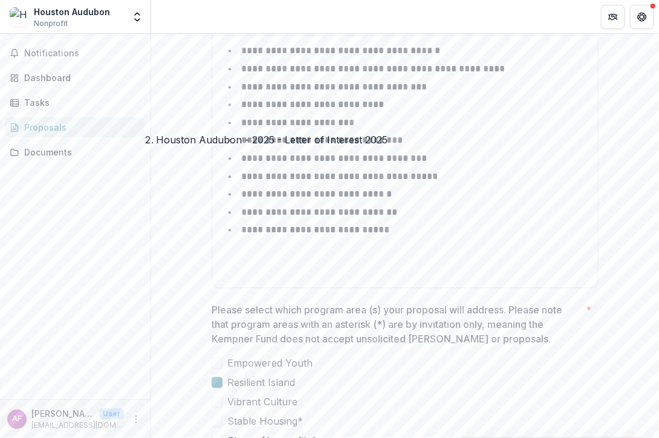
scroll to position [4316, 0]
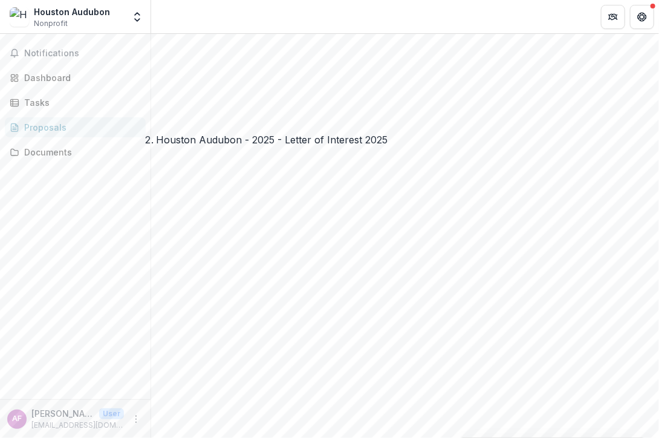
scroll to position [725, 0]
drag, startPoint x: 290, startPoint y: 174, endPoint x: 451, endPoint y: 169, distance: 161.4
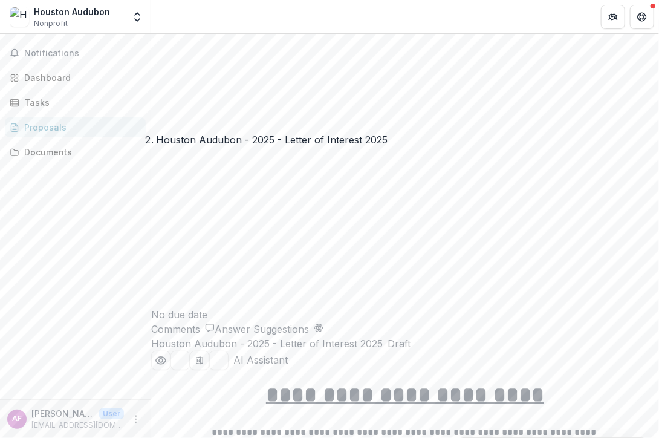
type input "**********"
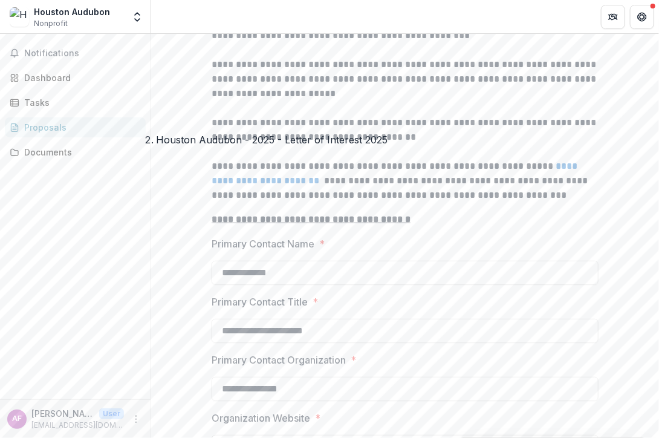
scroll to position [1753, 0]
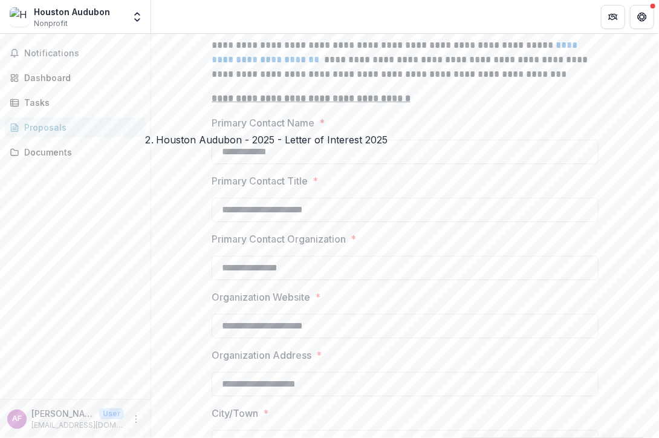
type input "*******"
drag, startPoint x: 362, startPoint y: 270, endPoint x: 736, endPoint y: 288, distance: 373.9
click at [658, 288] on html "**********" at bounding box center [329, 219] width 659 height 438
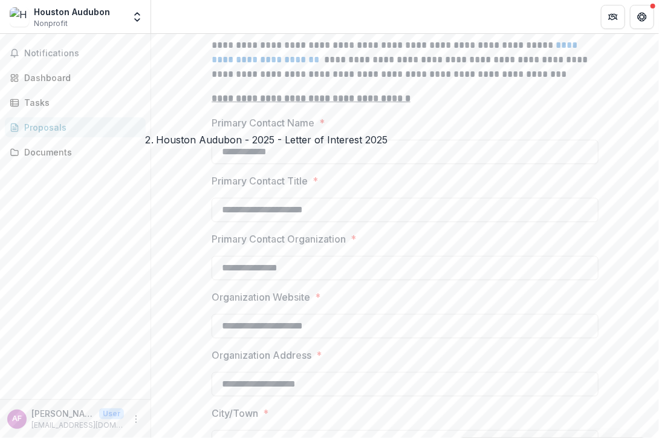
scroll to position [1692, 0]
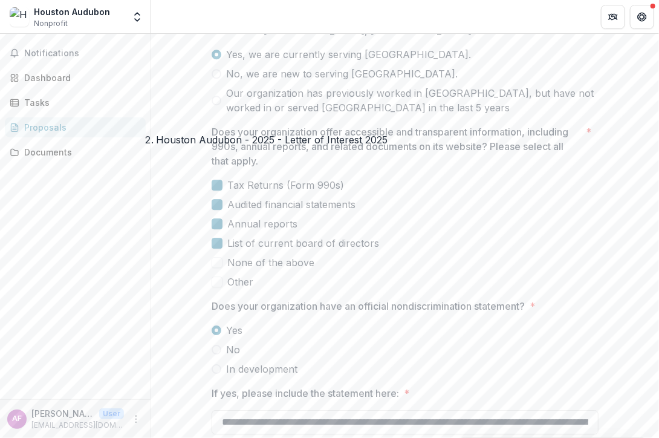
scroll to position [2901, 0]
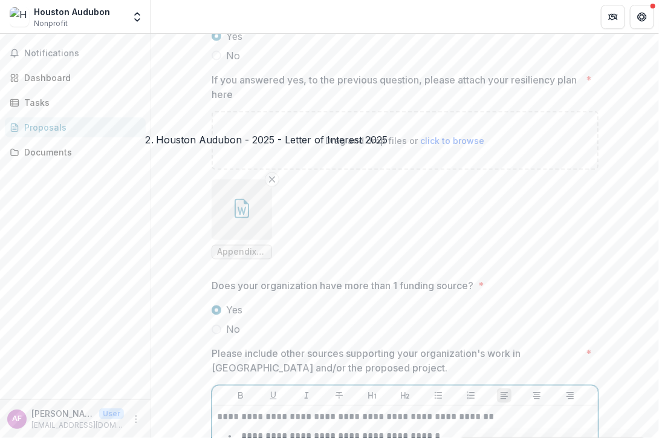
scroll to position [3928, 0]
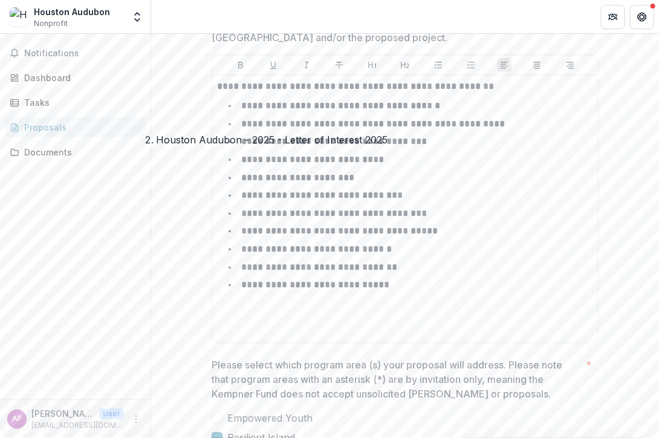
scroll to position [4332, 0]
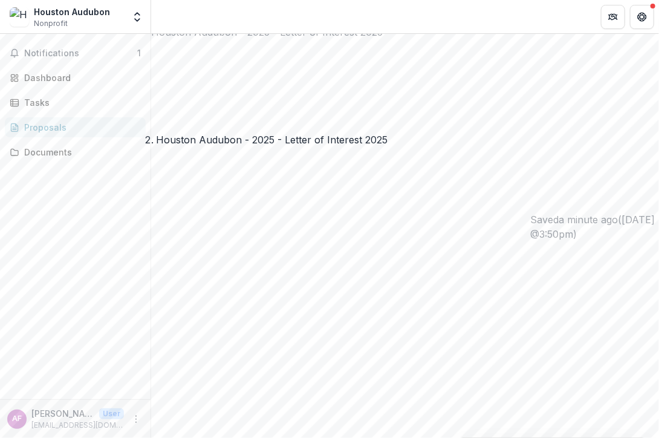
scroll to position [0, 0]
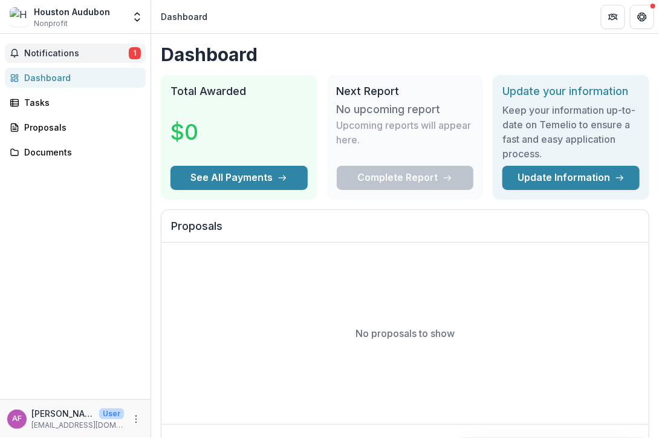
click at [70, 53] on span "Notifications" at bounding box center [76, 53] width 105 height 10
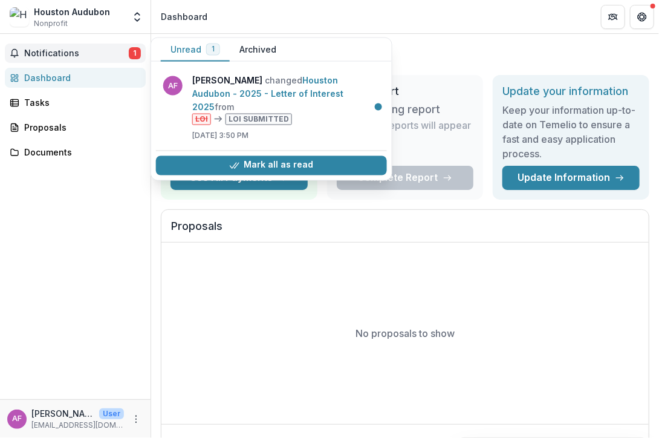
click at [70, 53] on span "Notifications" at bounding box center [76, 53] width 105 height 10
